Goal: Navigation & Orientation: Find specific page/section

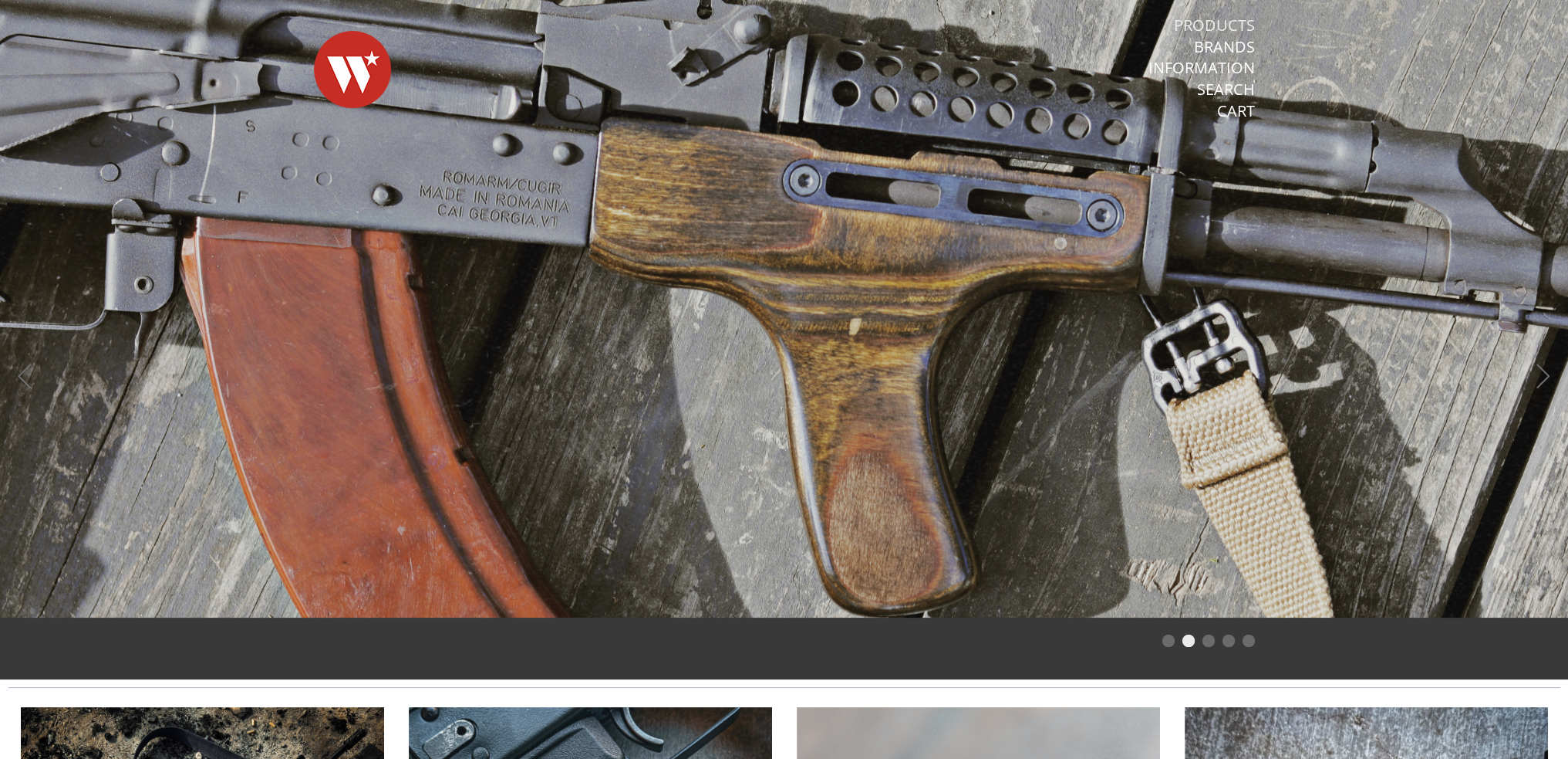
click at [1216, 25] on link "Products" at bounding box center [1214, 25] width 81 height 20
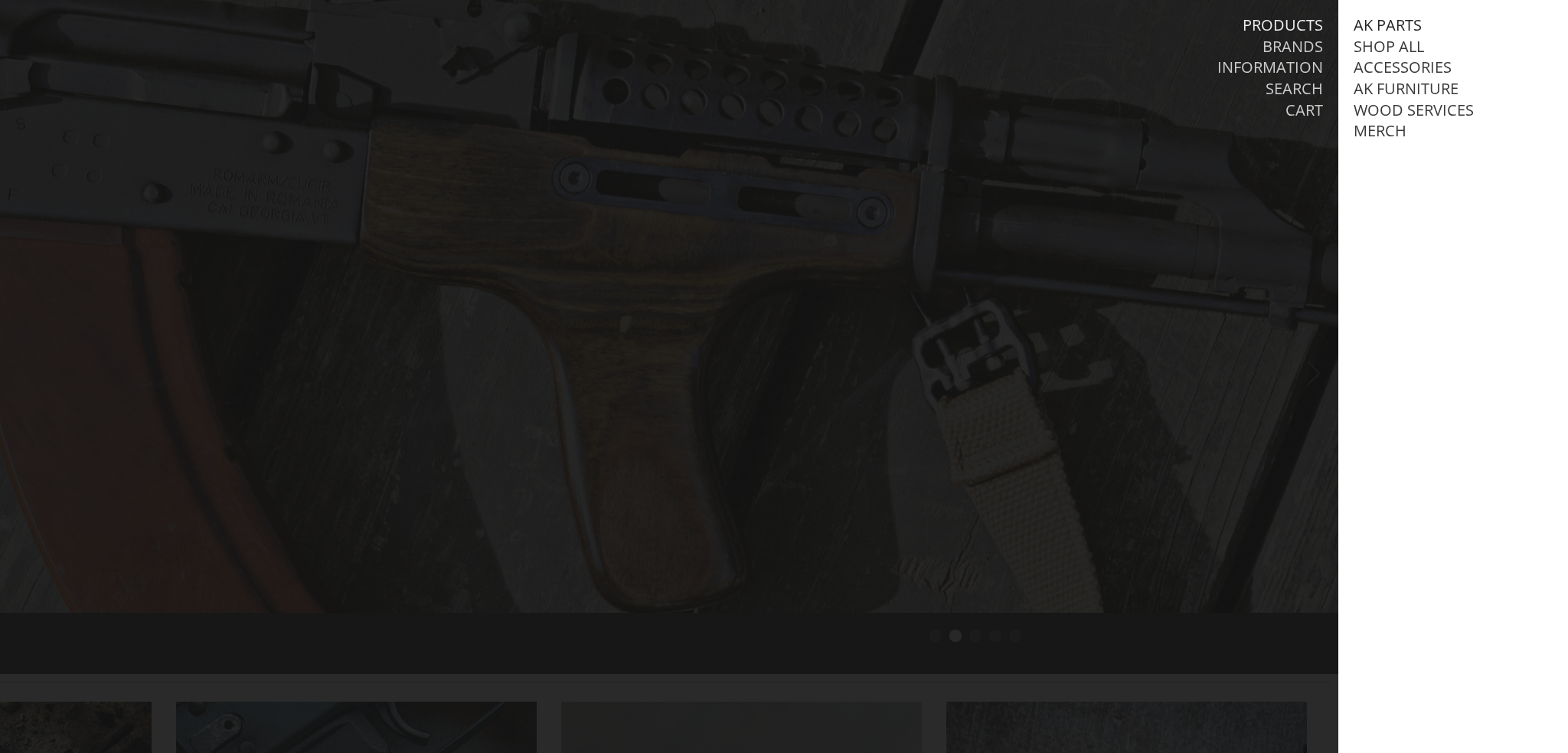
click at [1394, 28] on link "AK Parts" at bounding box center [1389, 25] width 68 height 20
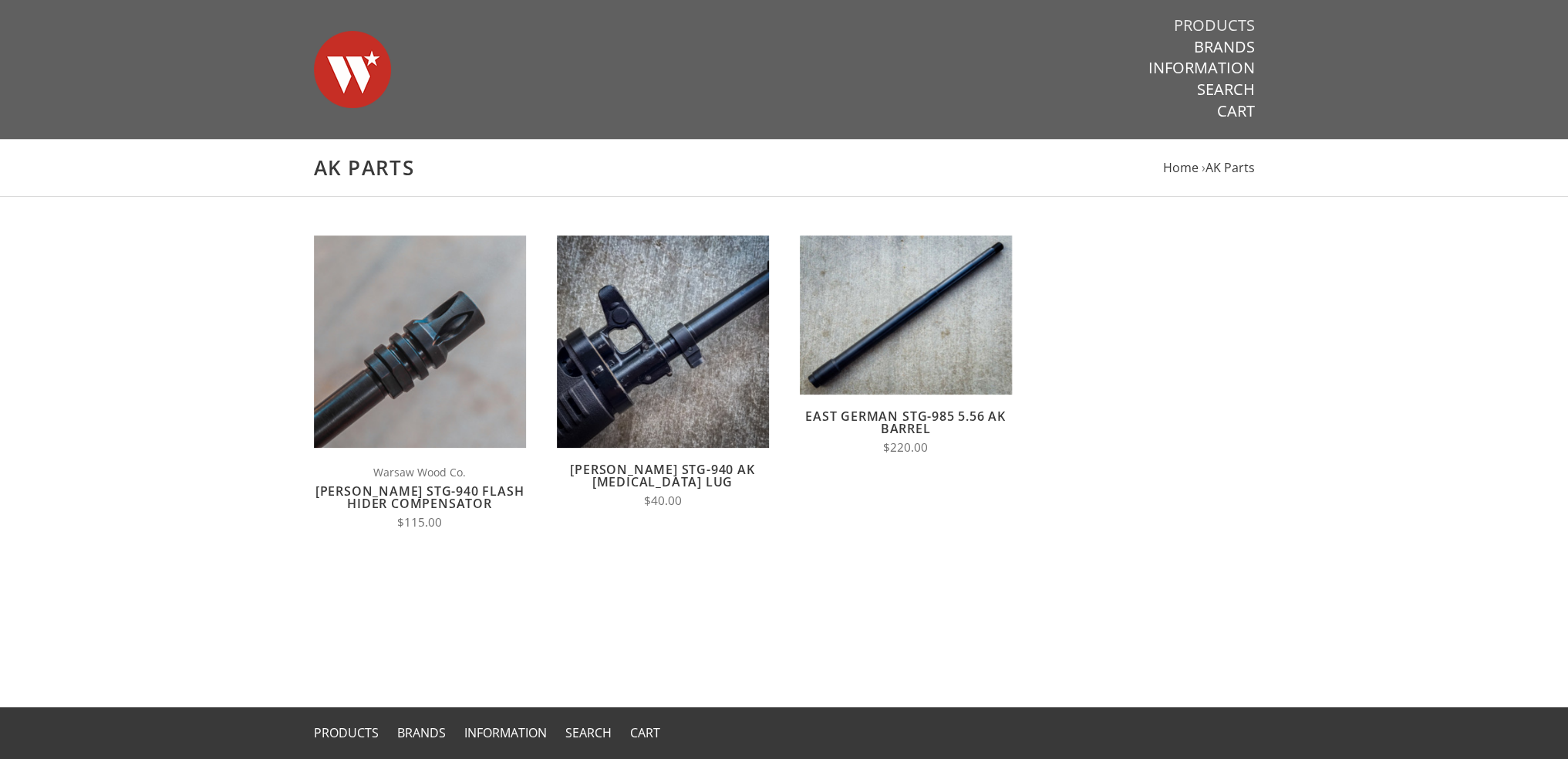
click at [1244, 30] on link "Products" at bounding box center [1214, 25] width 81 height 20
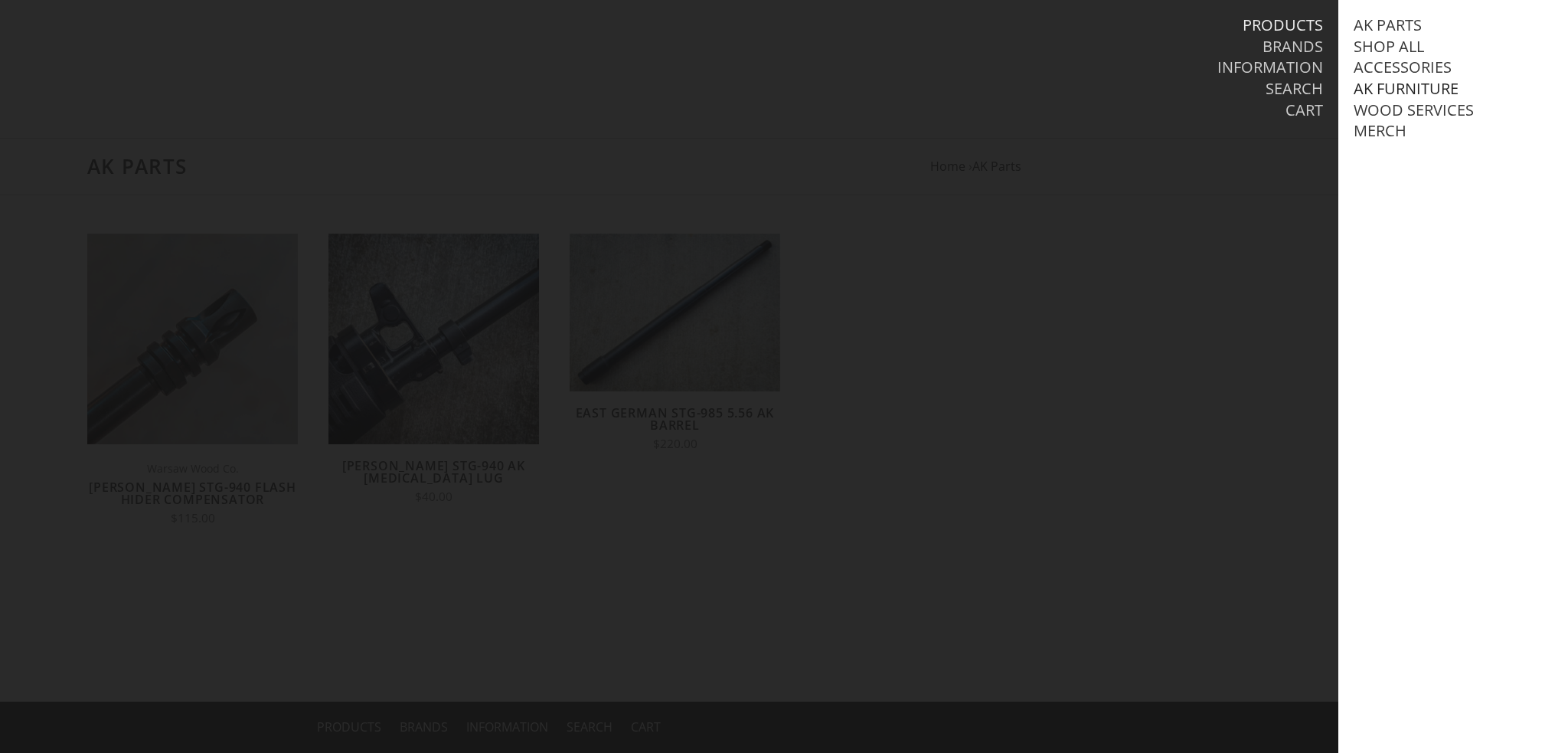
click at [1425, 86] on link "AK Furniture" at bounding box center [1407, 88] width 104 height 20
click at [1423, 162] on link "Handguards" at bounding box center [1423, 152] width 106 height 20
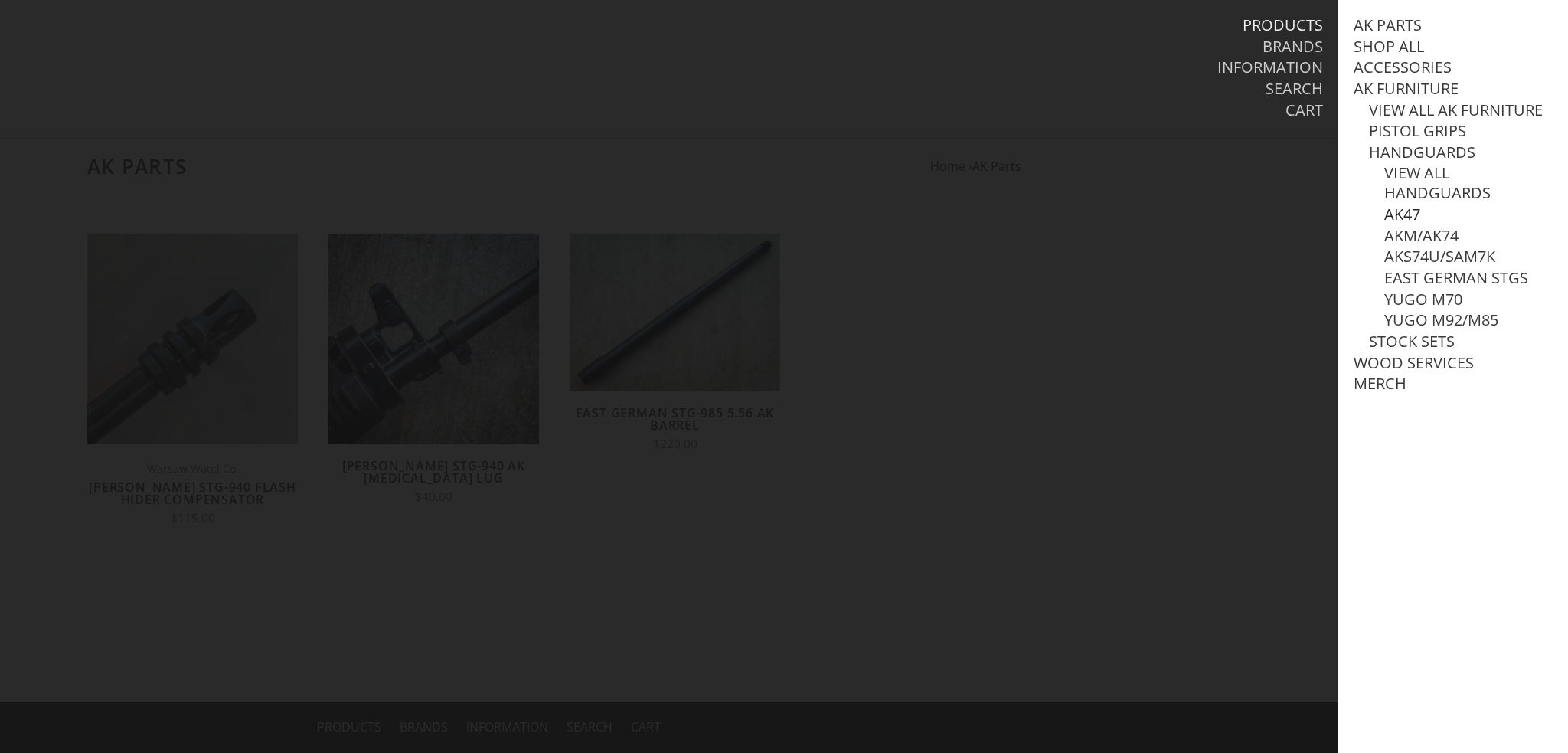
click at [1411, 224] on link "AK47" at bounding box center [1403, 214] width 36 height 20
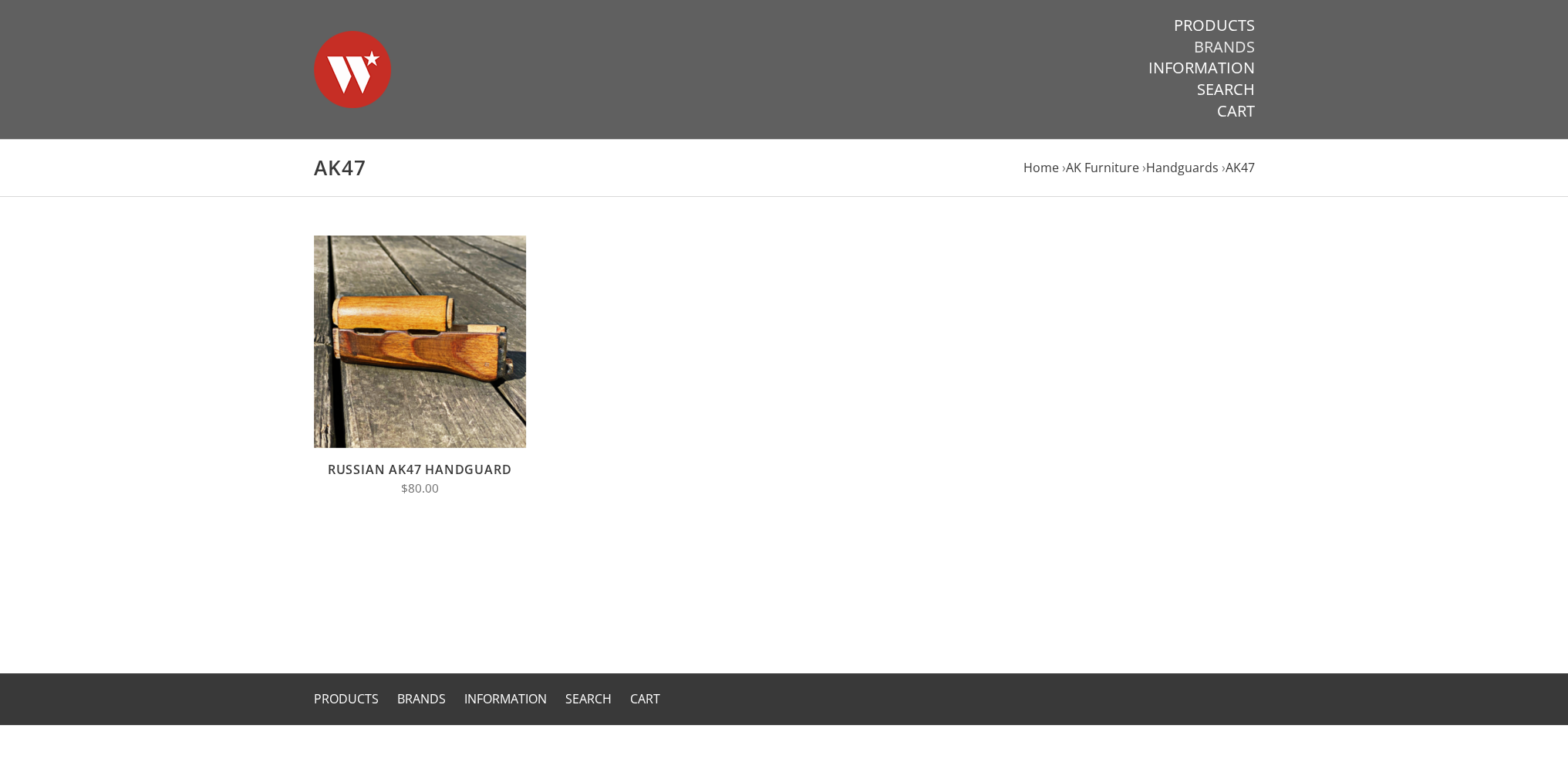
click at [1225, 49] on link "Brands" at bounding box center [1225, 47] width 61 height 20
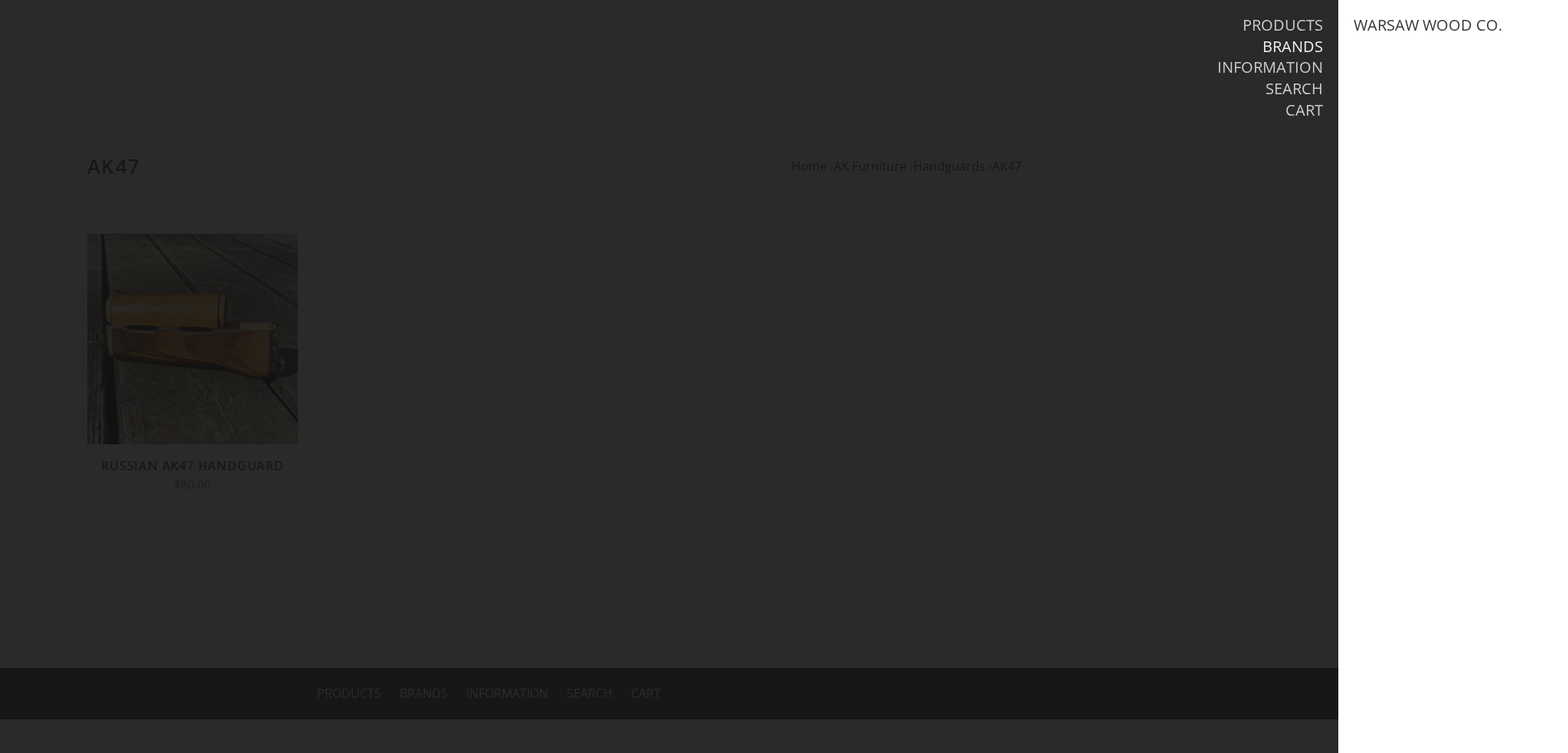
click at [1151, 83] on li "Search" at bounding box center [1095, 89] width 455 height 22
click at [1289, 23] on link "Products" at bounding box center [1283, 25] width 81 height 20
click at [1404, 93] on link "AK Furniture" at bounding box center [1407, 88] width 104 height 20
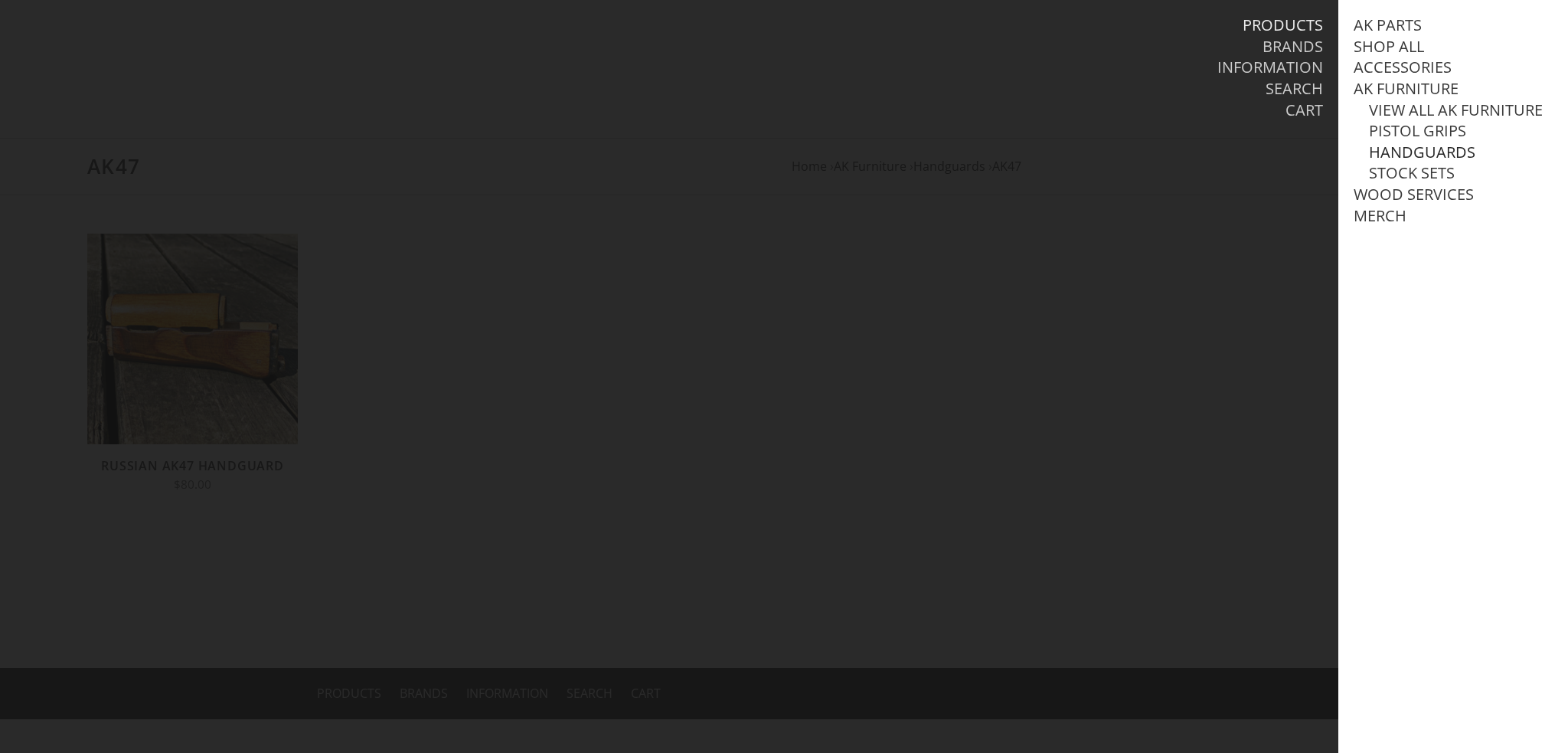
click at [1424, 162] on link "Handguards" at bounding box center [1423, 152] width 106 height 20
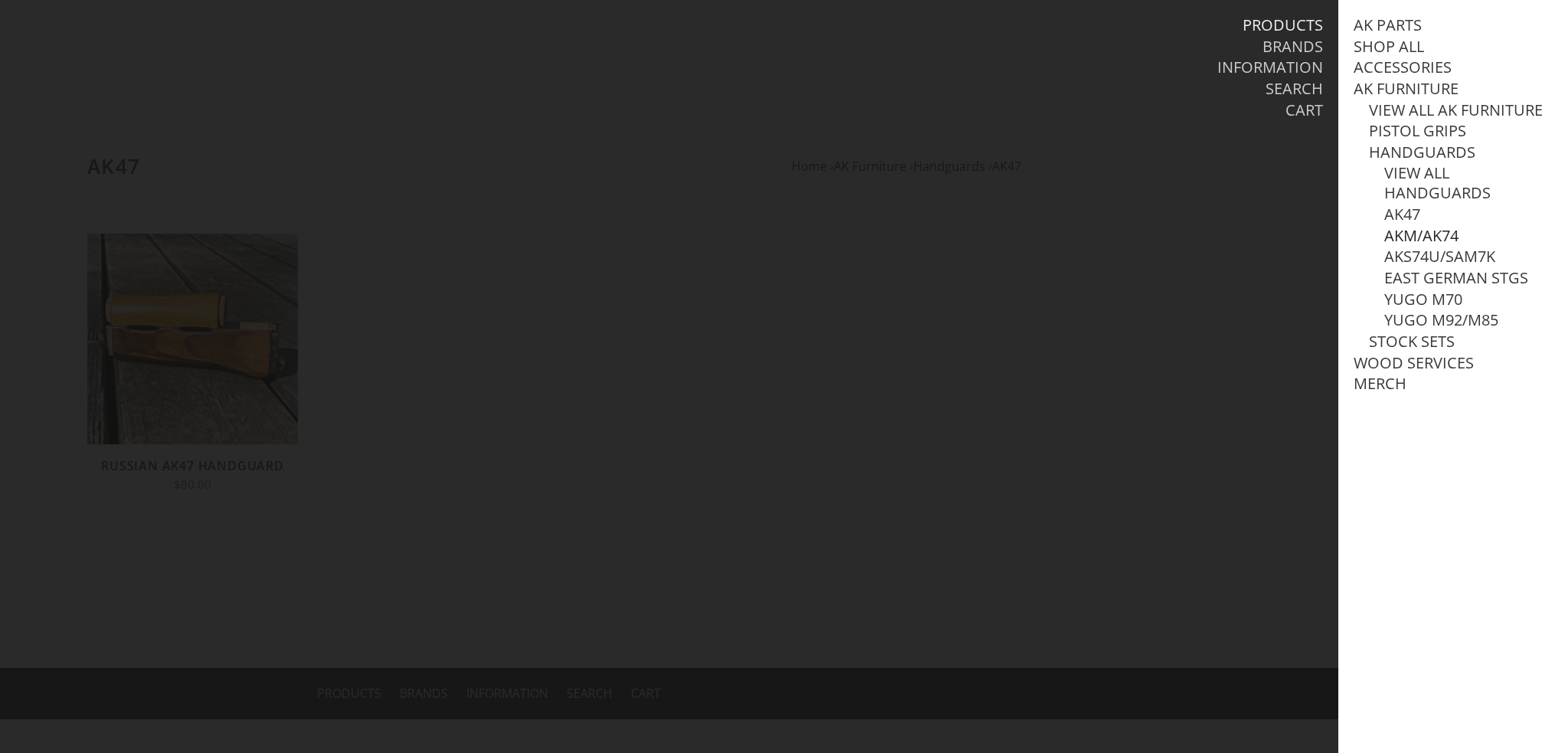
click at [1428, 246] on link "AKM/AK74" at bounding box center [1422, 235] width 74 height 20
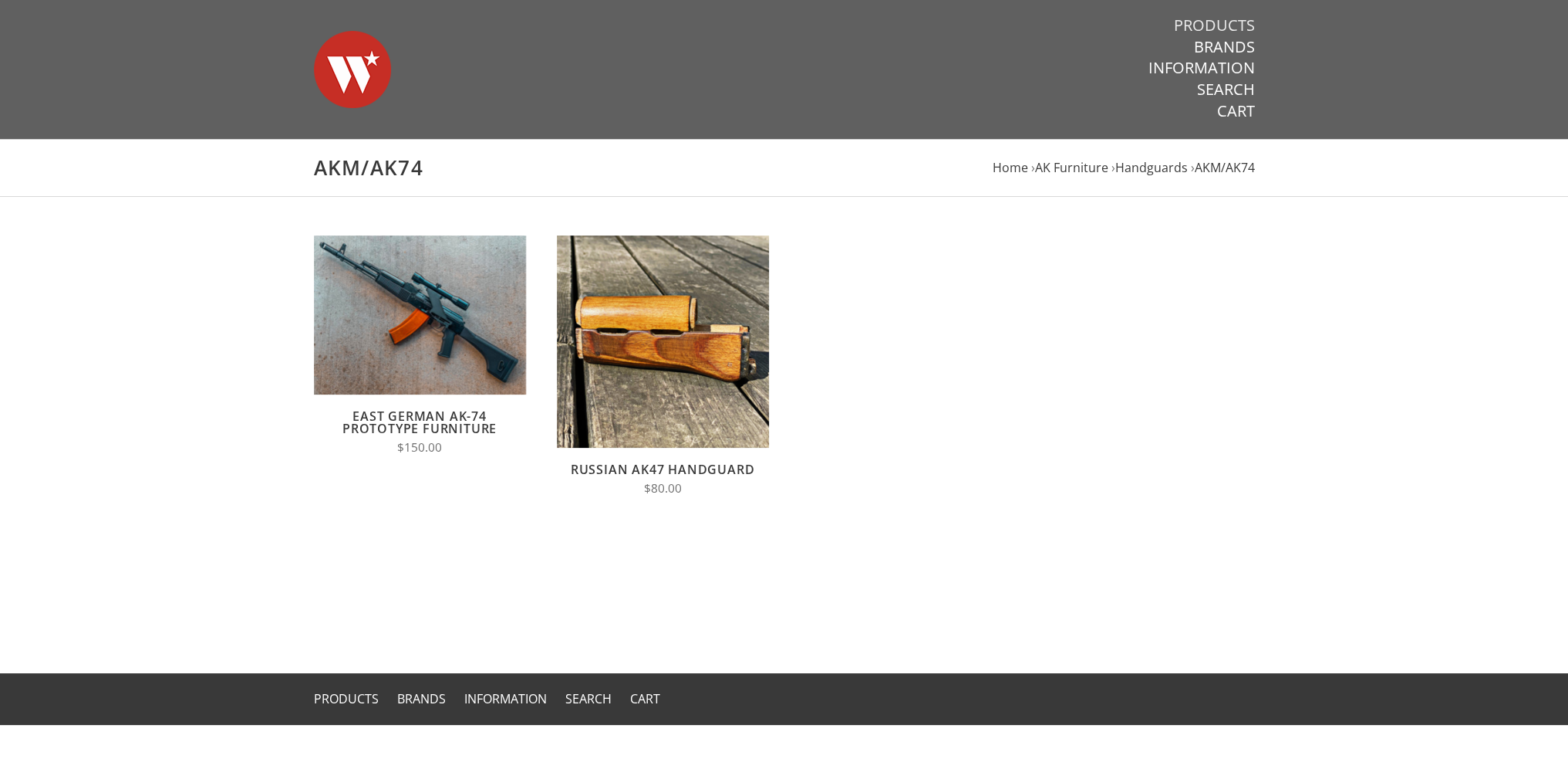
click at [1225, 23] on link "Products" at bounding box center [1214, 25] width 81 height 20
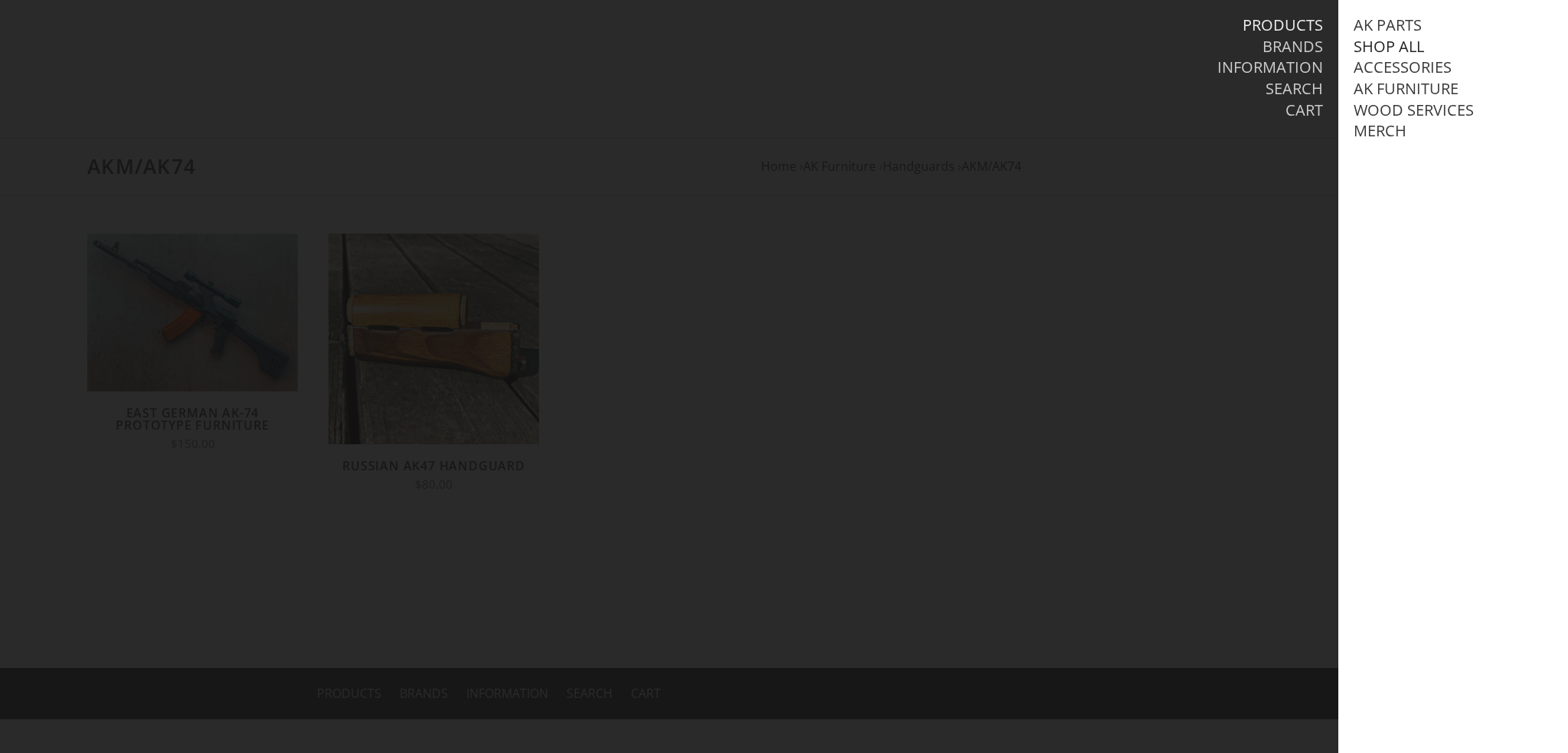
click at [1382, 42] on link "Shop All" at bounding box center [1389, 47] width 70 height 20
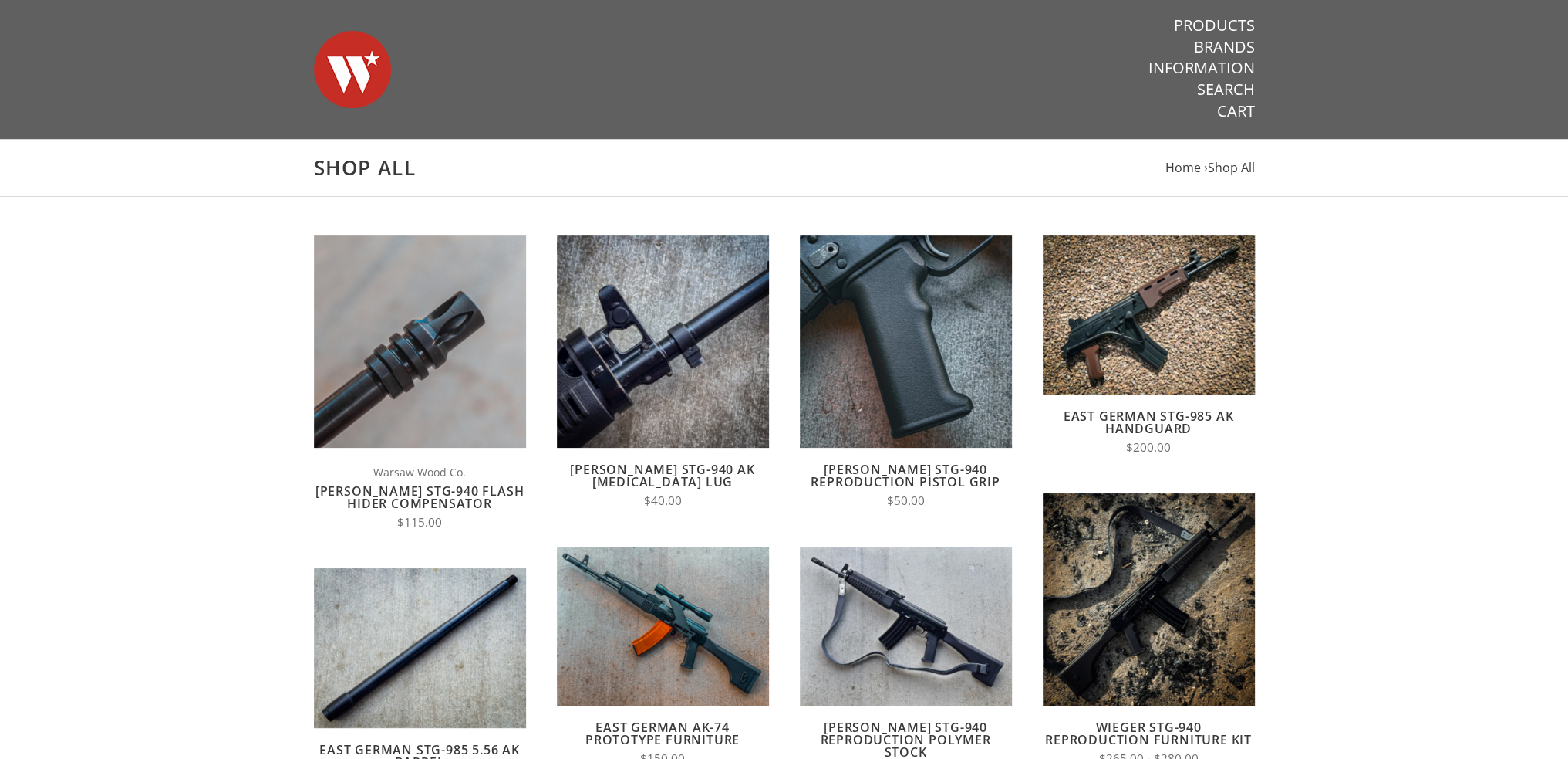
click at [341, 72] on img at bounding box center [352, 69] width 77 height 108
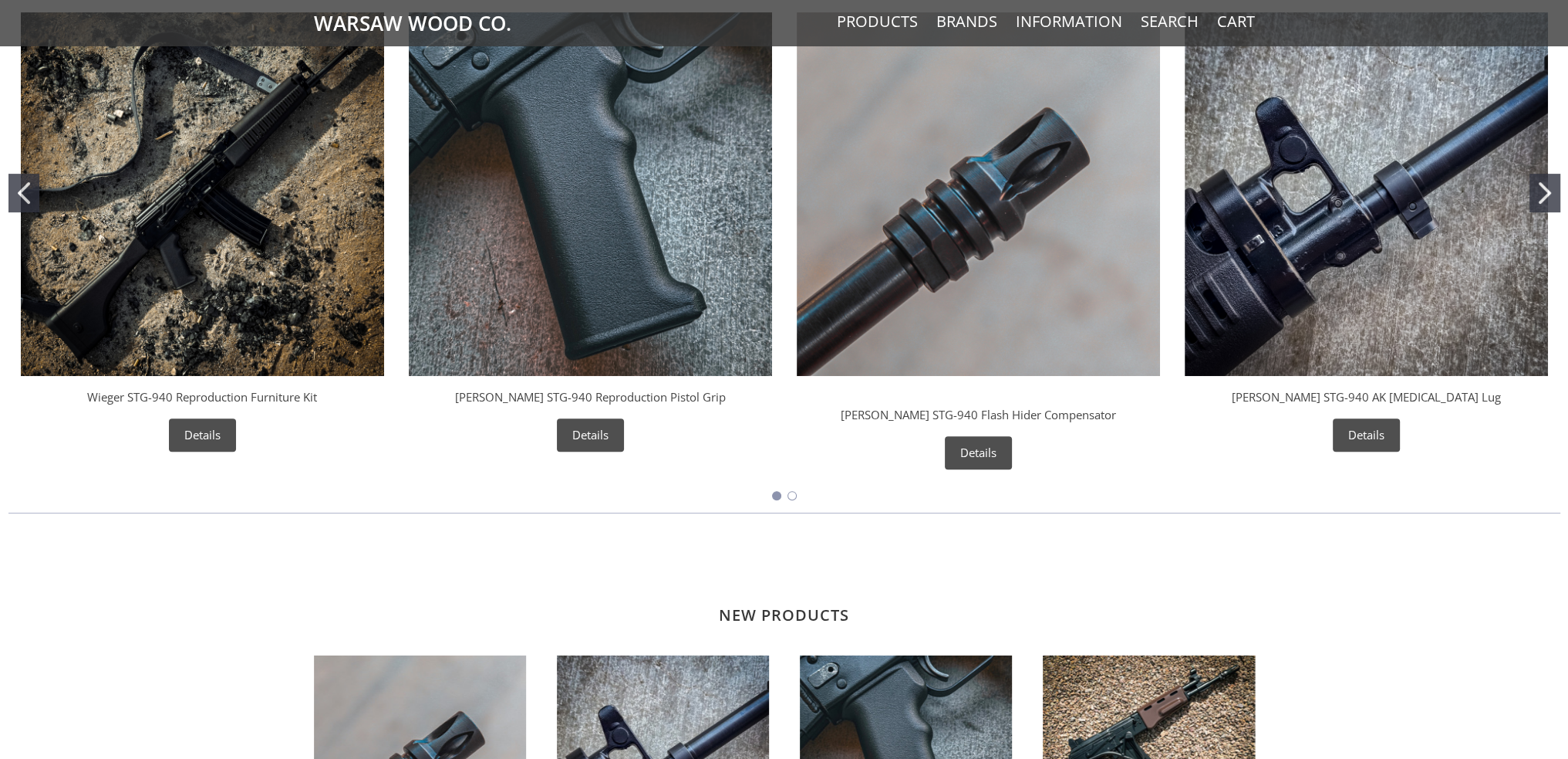
scroll to position [232, 0]
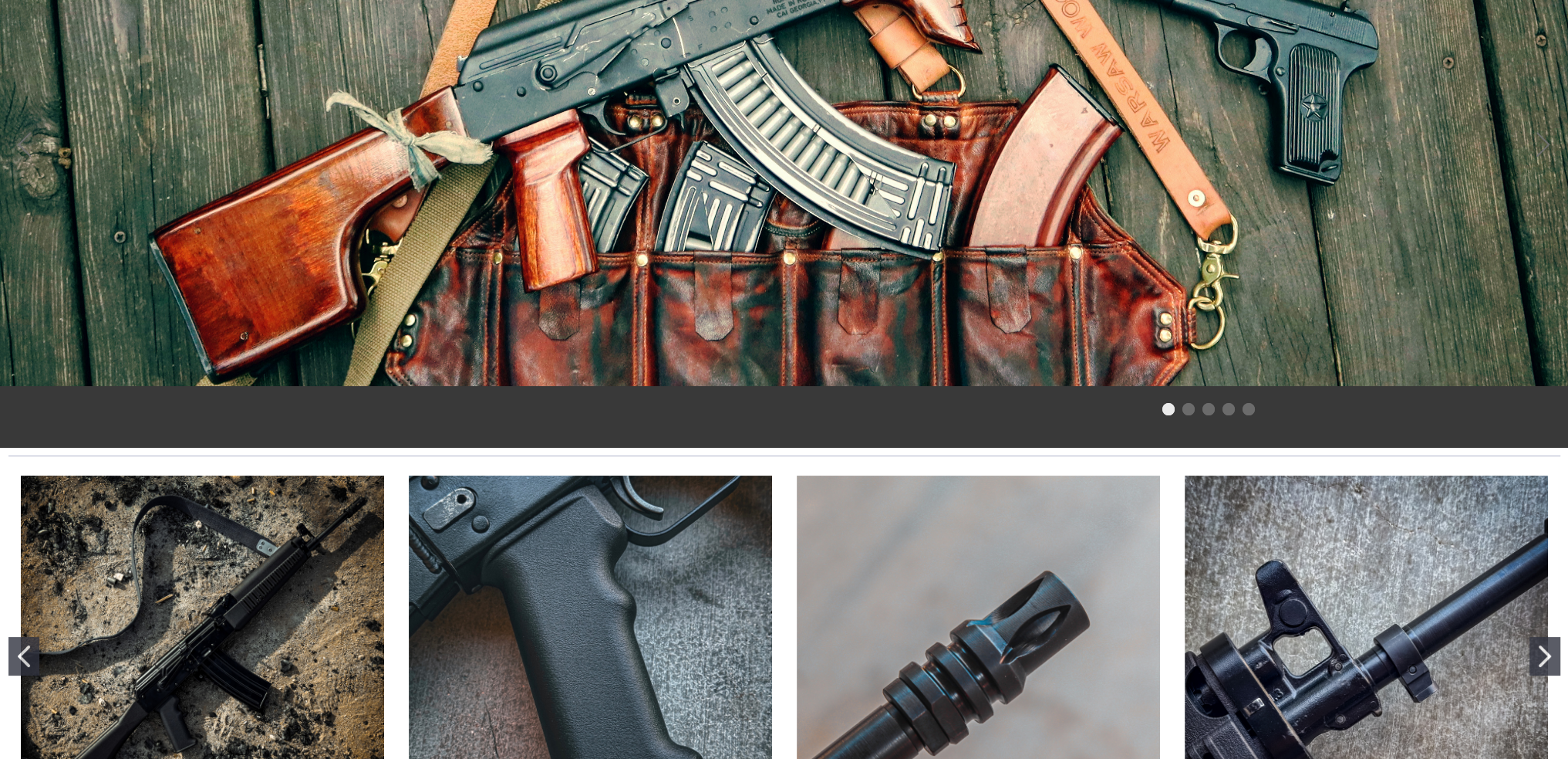
click at [871, 143] on span at bounding box center [784, 77] width 1568 height 617
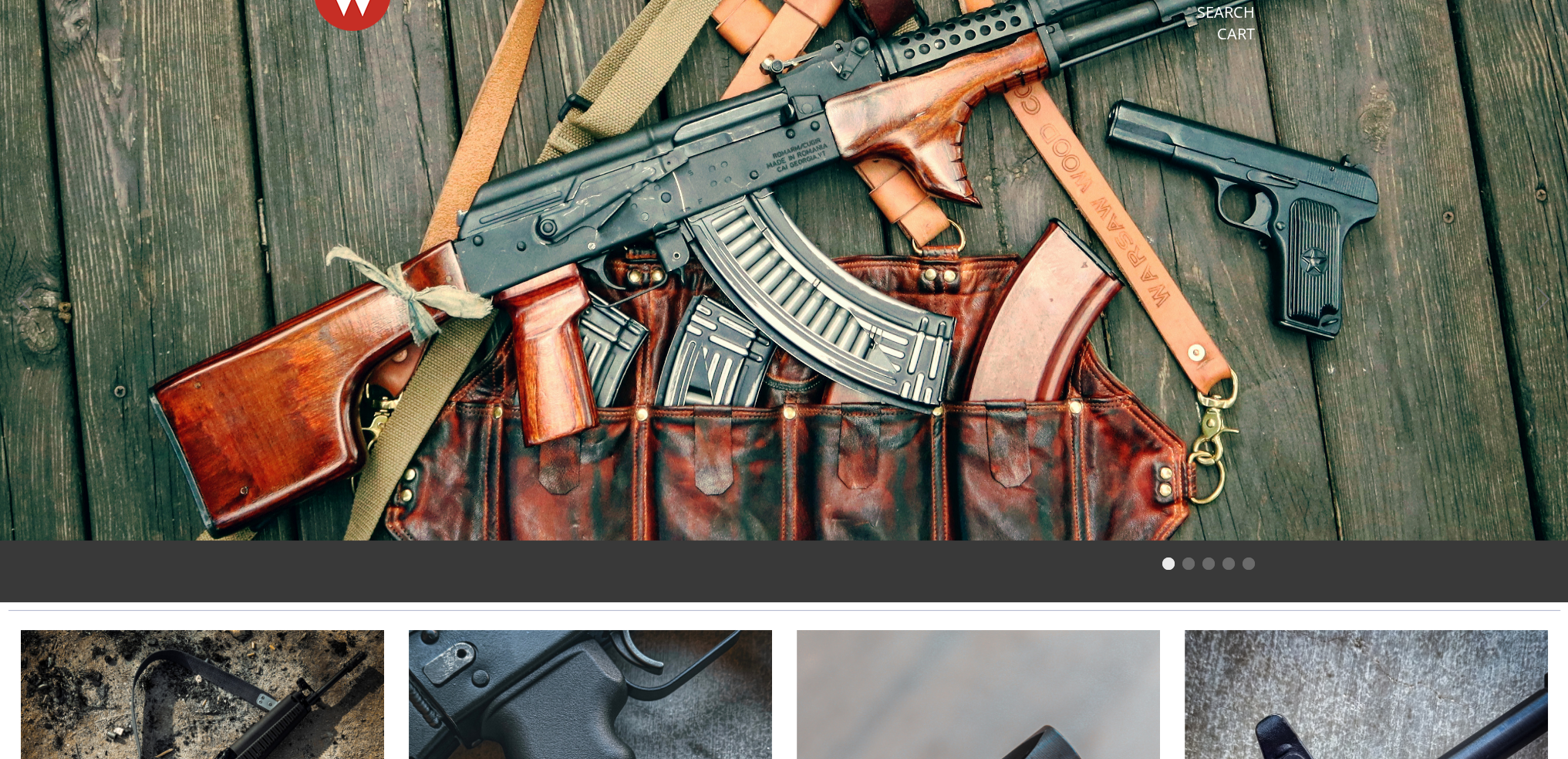
scroll to position [0, 0]
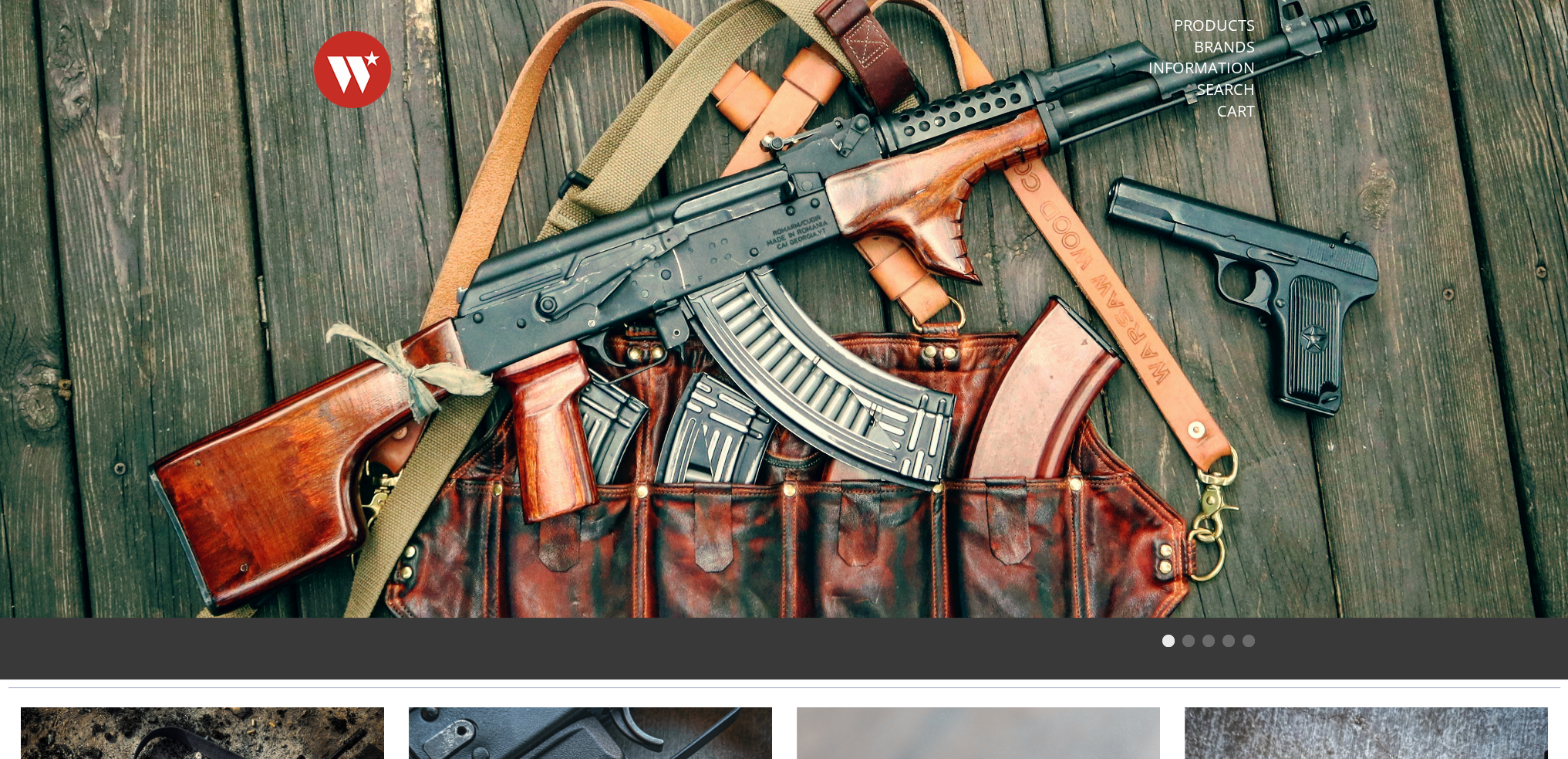
click at [933, 221] on span at bounding box center [784, 308] width 1568 height 617
click at [353, 78] on img at bounding box center [352, 69] width 77 height 108
click at [1228, 49] on link "Brands" at bounding box center [1225, 47] width 61 height 20
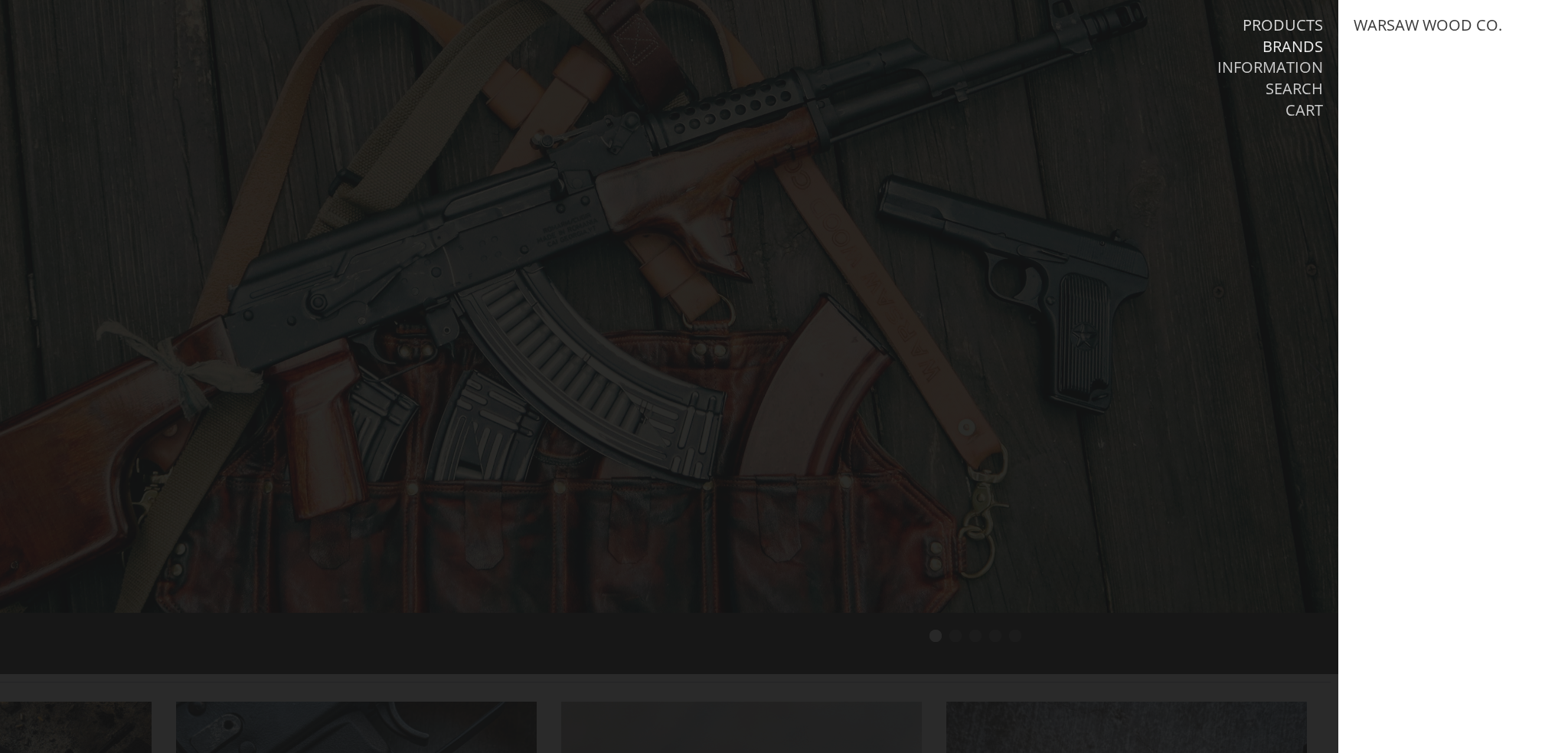
click at [1287, 28] on link "Products" at bounding box center [1283, 25] width 81 height 20
click at [1409, 107] on link "Wood Services" at bounding box center [1414, 110] width 121 height 20
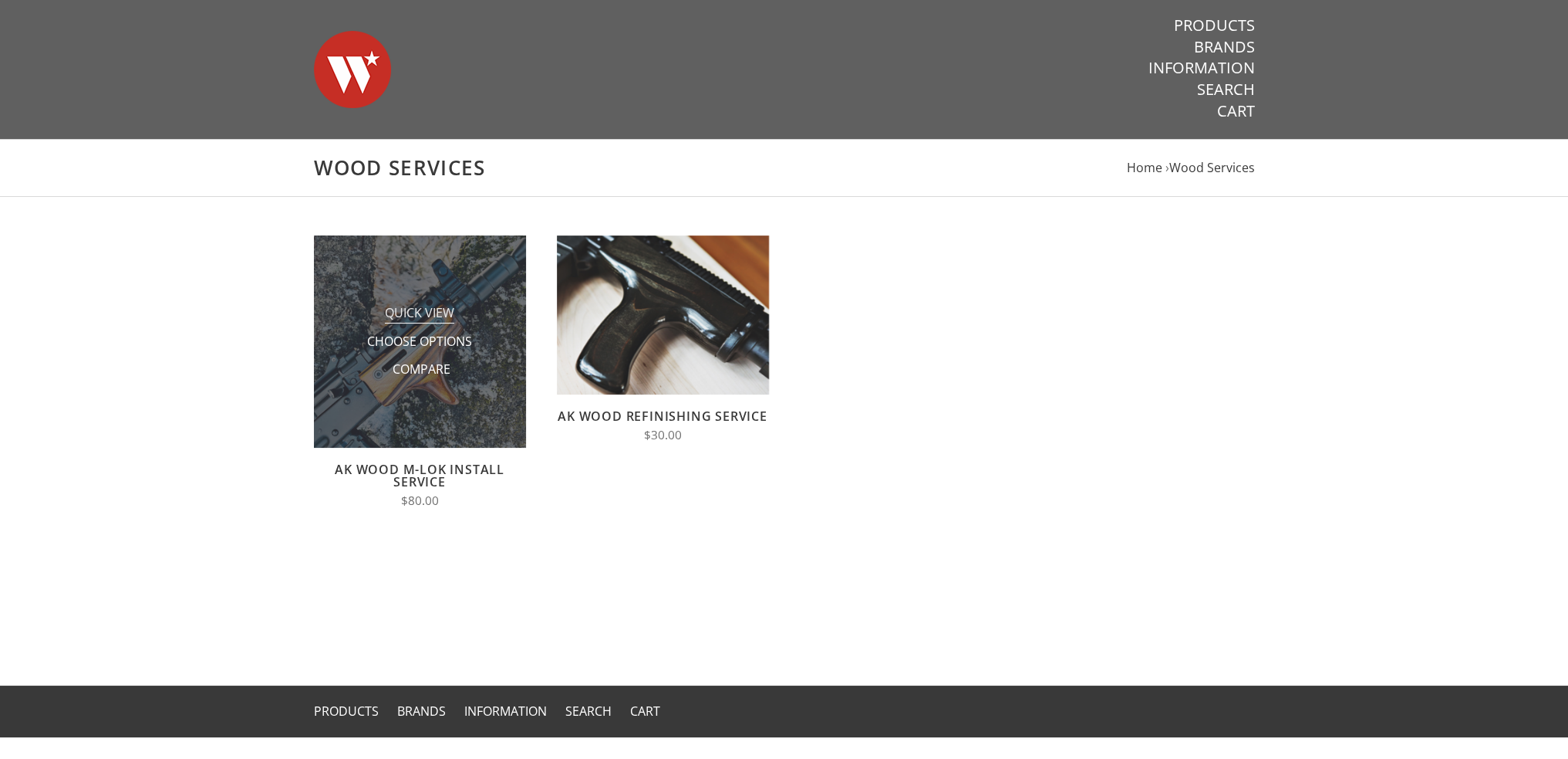
click at [441, 317] on span "Quick View" at bounding box center [419, 314] width 70 height 19
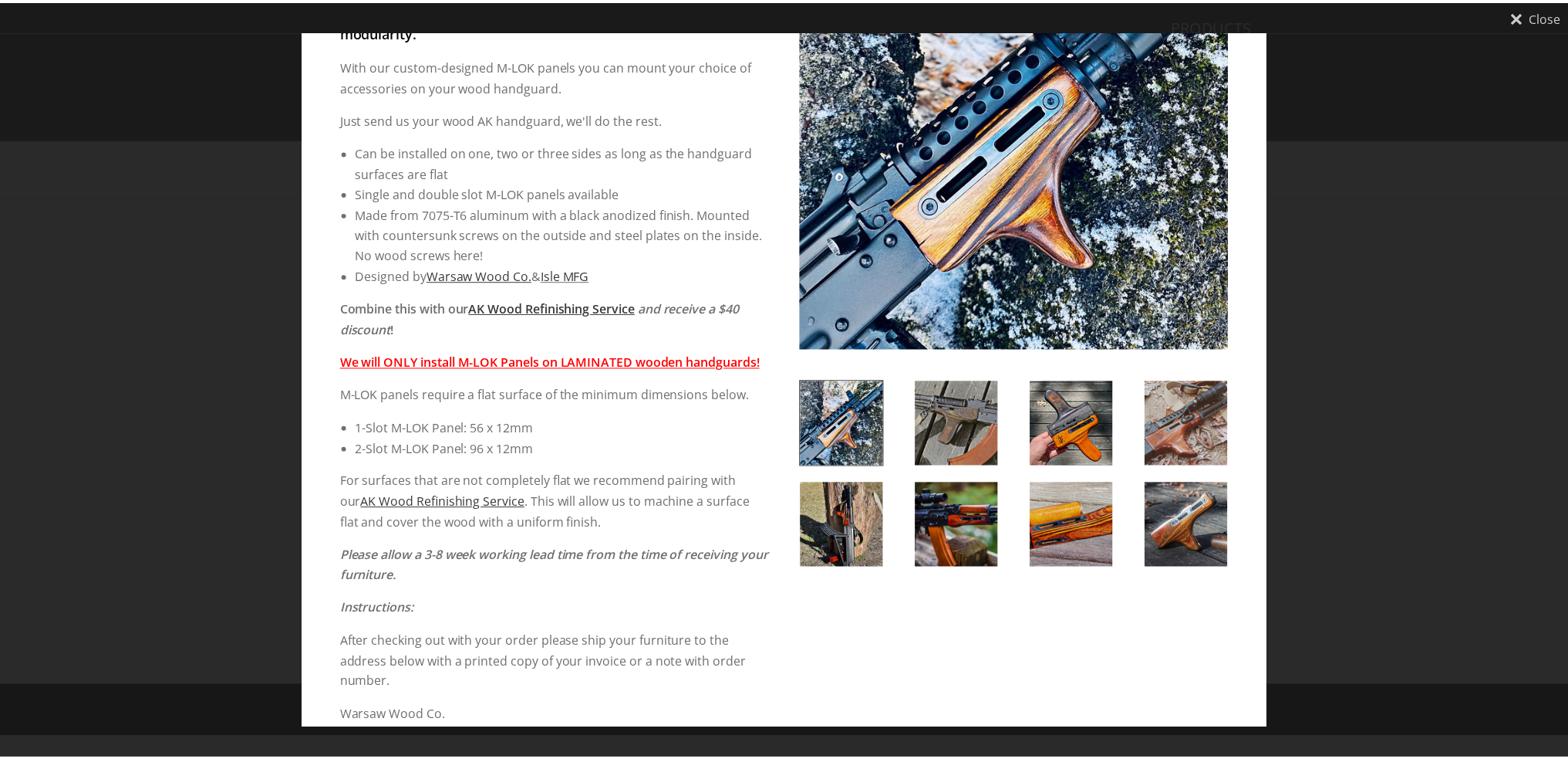
scroll to position [70, 0]
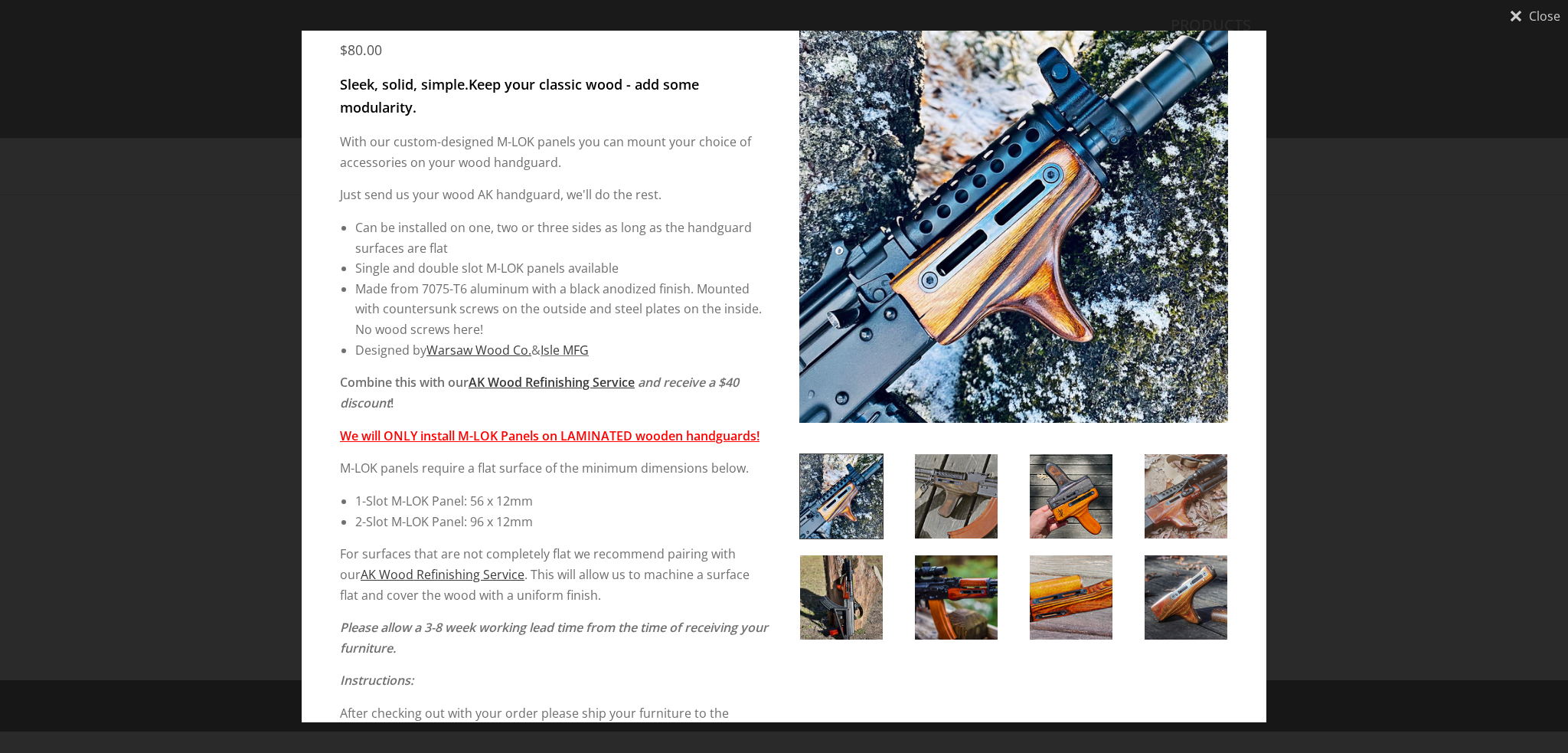
click at [1517, 20] on icon "Close" at bounding box center [1516, 15] width 12 height 12
